Goal: Information Seeking & Learning: Learn about a topic

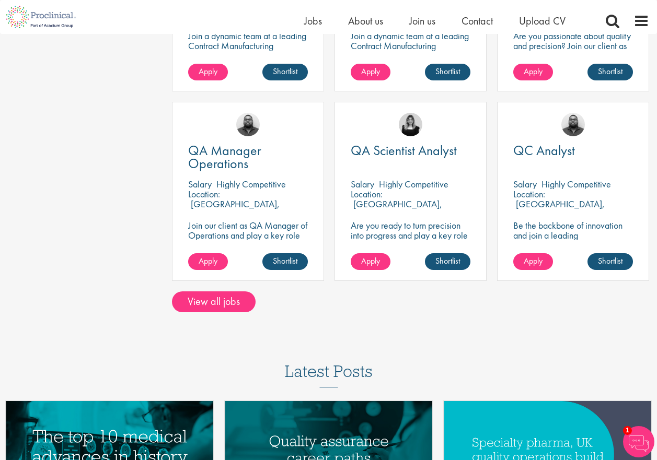
scroll to position [836, 0]
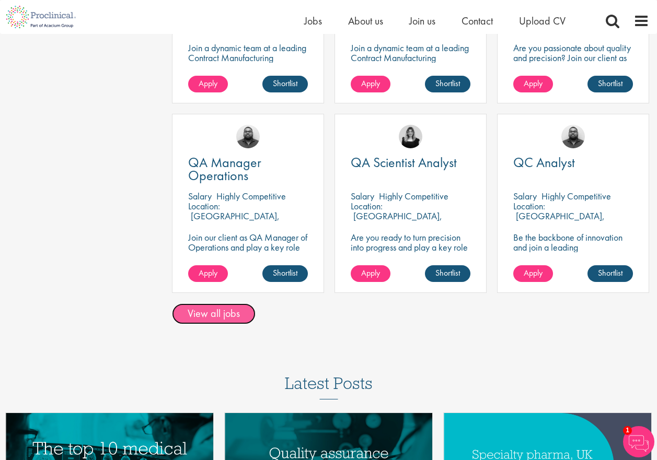
click at [222, 313] on link "View all jobs" at bounding box center [214, 314] width 84 height 21
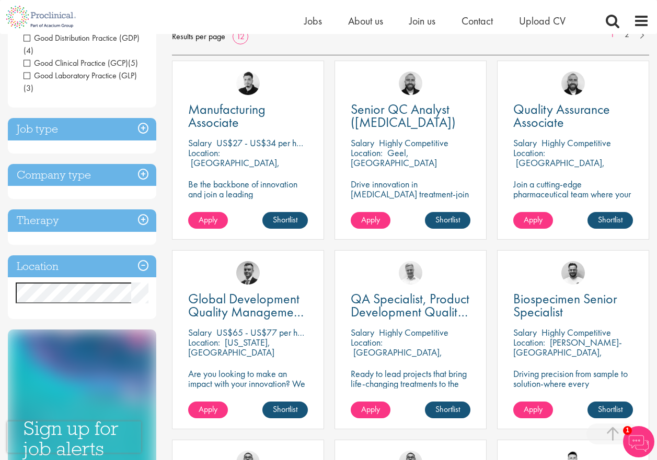
scroll to position [157, 0]
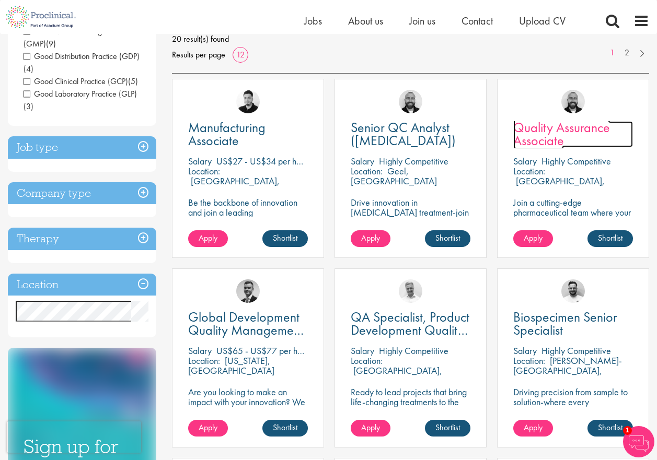
click at [567, 130] on span "Quality Assurance Associate" at bounding box center [561, 134] width 97 height 31
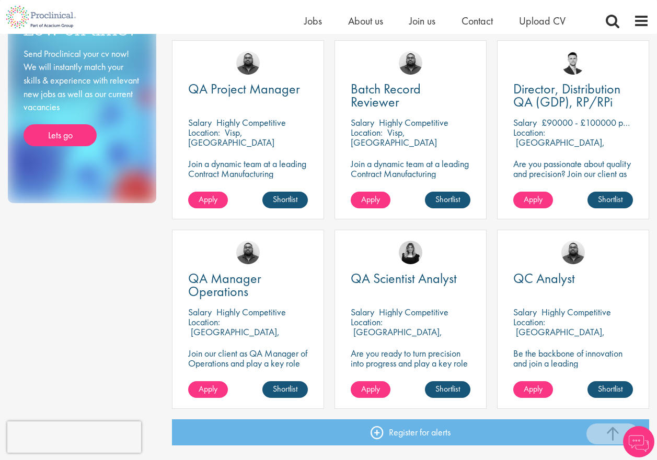
scroll to position [784, 0]
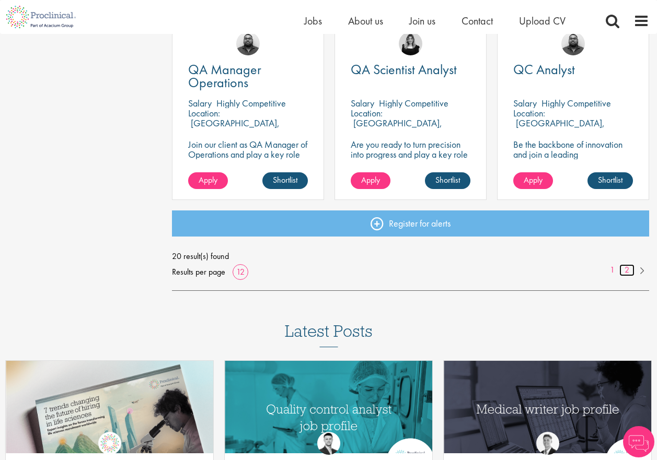
click at [626, 270] on link "2" at bounding box center [626, 270] width 15 height 12
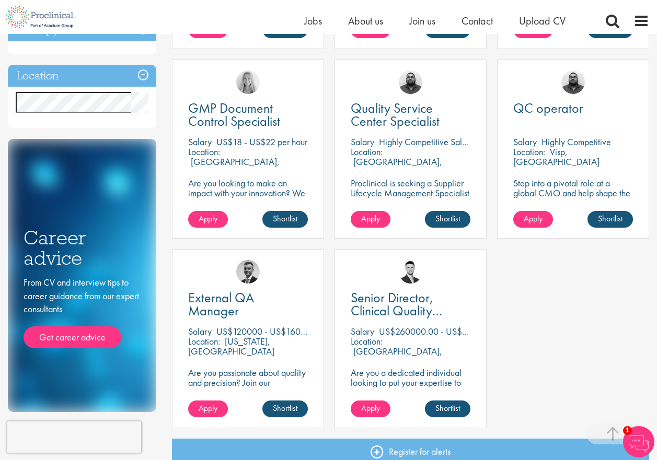
scroll to position [418, 0]
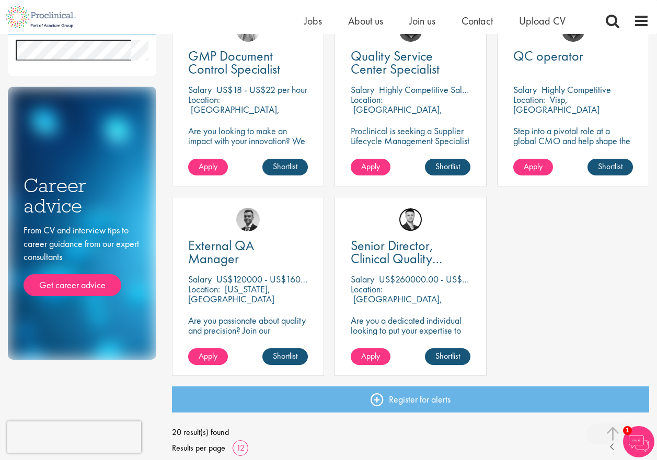
click at [407, 216] on img at bounding box center [411, 220] width 24 height 24
